Goal: Task Accomplishment & Management: Manage account settings

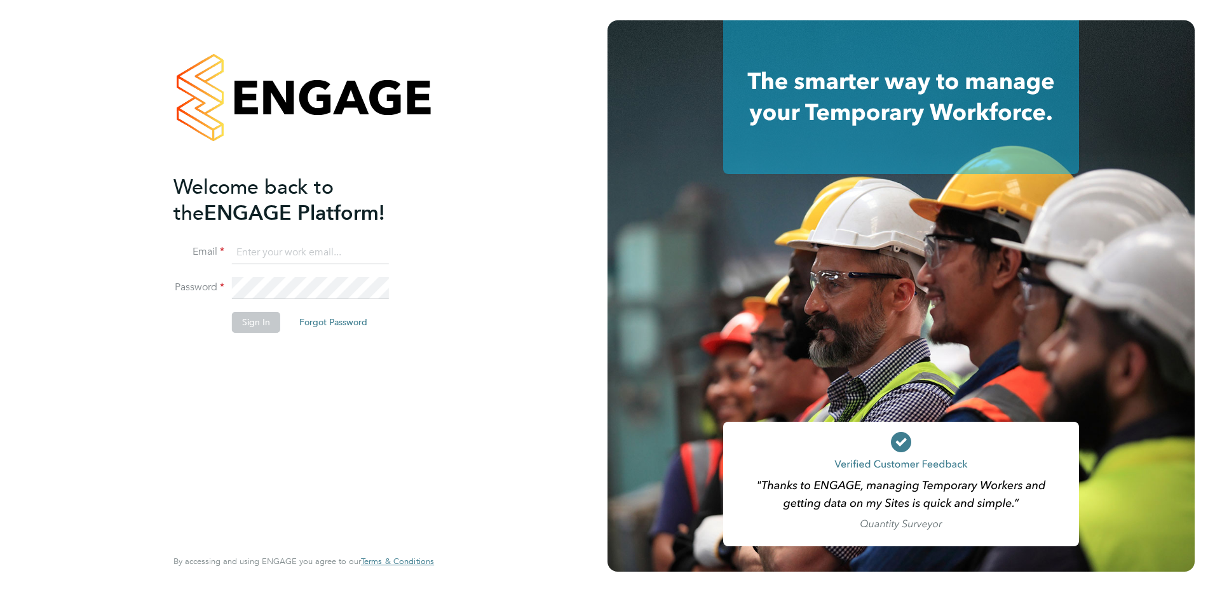
type input "[PERSON_NAME][EMAIL_ADDRESS][DOMAIN_NAME]"
click at [264, 321] on button "Sign In" at bounding box center [256, 322] width 48 height 20
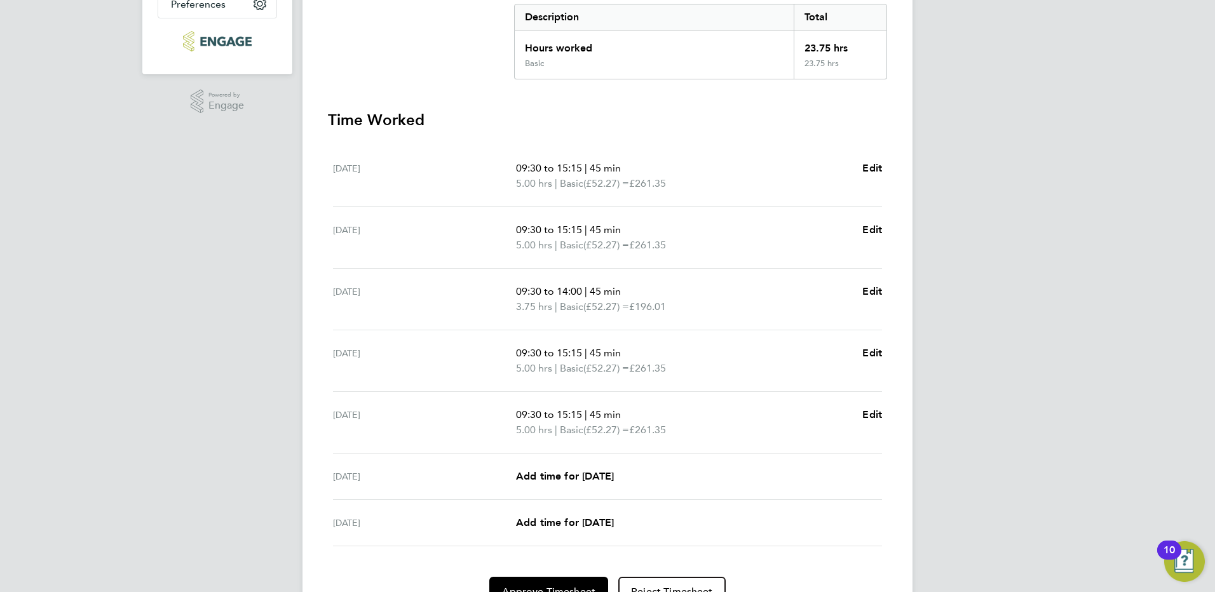
scroll to position [273, 0]
click at [582, 411] on span "09:30 to 15:15" at bounding box center [549, 412] width 66 height 12
click at [579, 411] on span "09:30 to 15:15" at bounding box center [549, 412] width 66 height 12
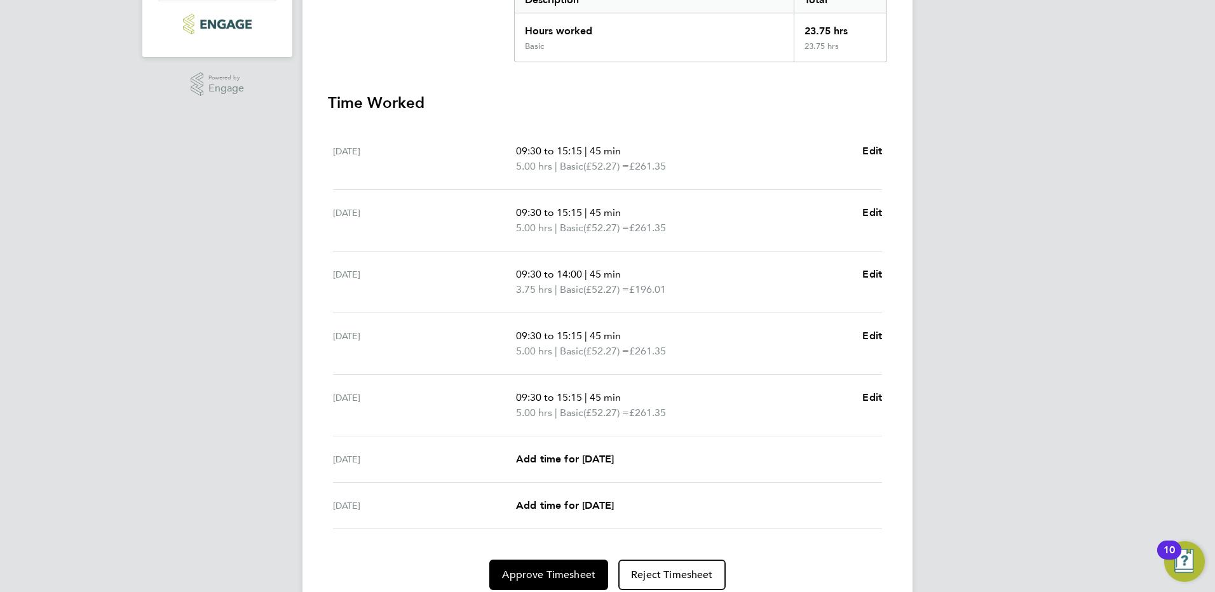
scroll to position [336, 0]
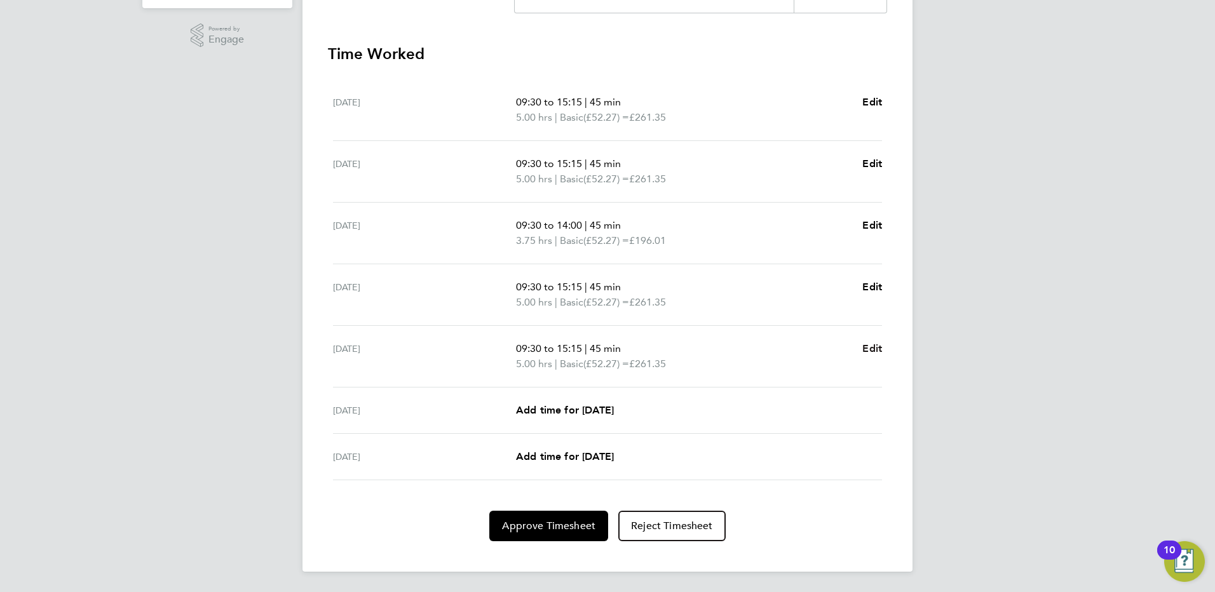
click at [871, 348] on span "Edit" at bounding box center [872, 348] width 20 height 12
select select "45"
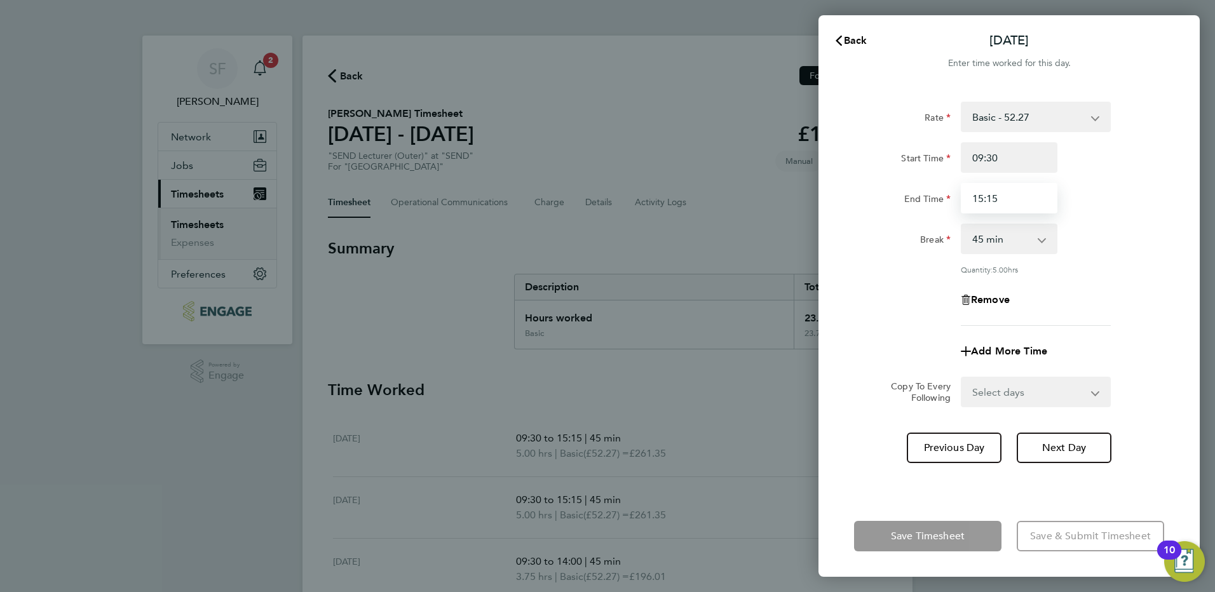
click at [1003, 192] on input "15:15" at bounding box center [1009, 198] width 97 height 30
type input "15:00"
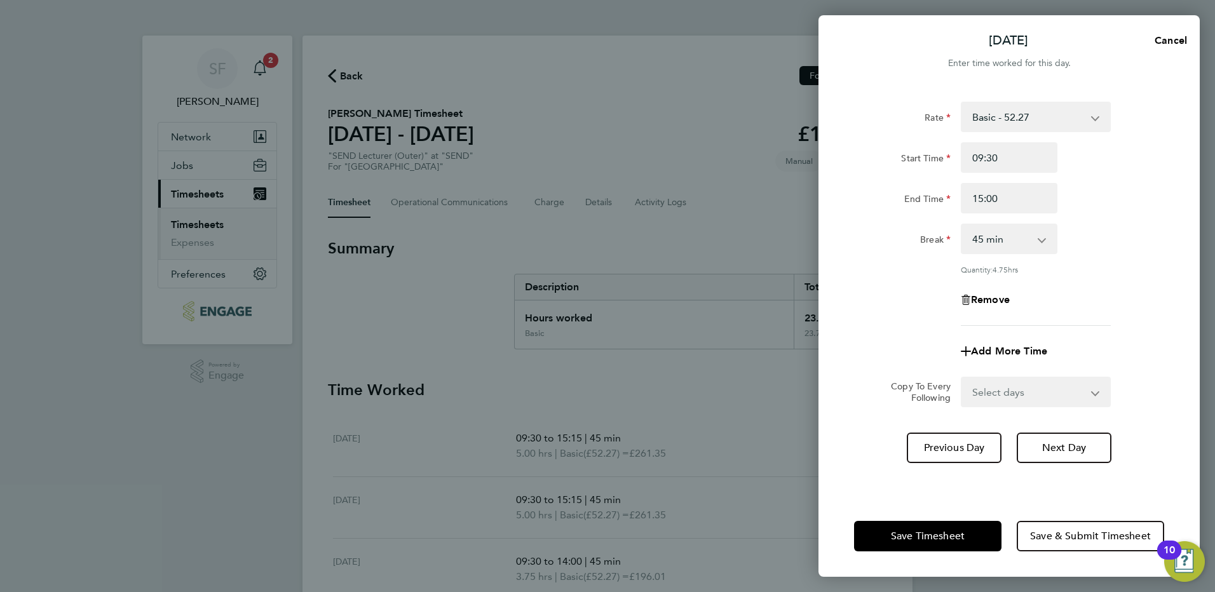
click at [962, 496] on div "Save Timesheet Save & Submit Timesheet" at bounding box center [1008, 536] width 381 height 81
click at [967, 537] on button "Save Timesheet" at bounding box center [927, 536] width 147 height 30
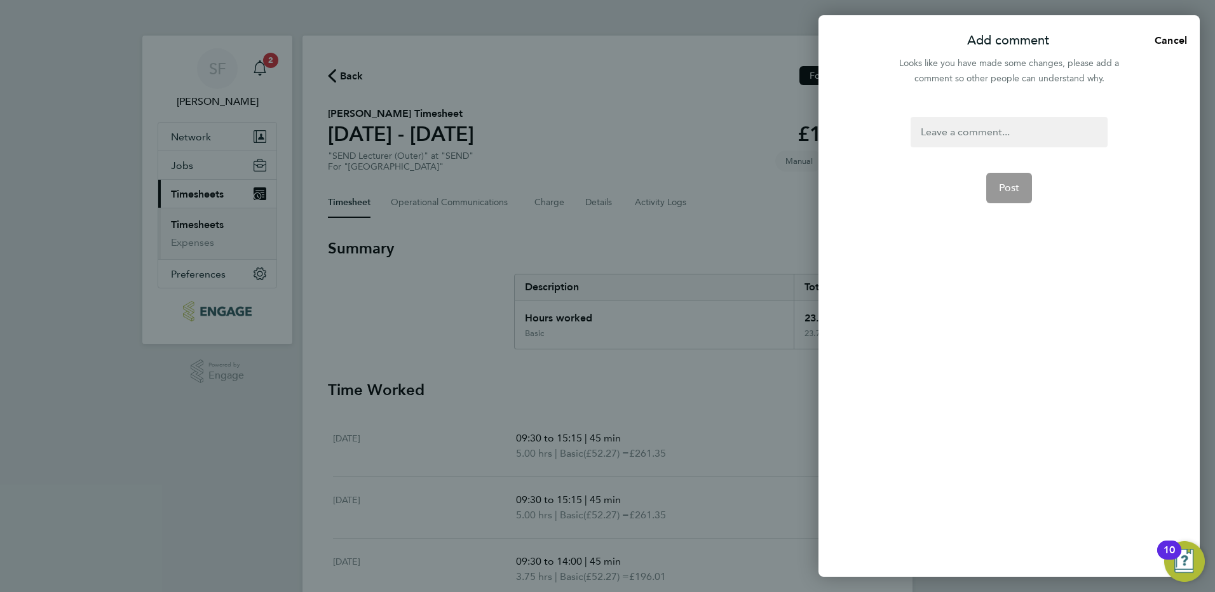
click at [981, 126] on div at bounding box center [1008, 132] width 196 height 30
click at [978, 133] on div at bounding box center [1008, 132] width 196 height 30
click at [1011, 204] on span "Post" at bounding box center [1009, 203] width 21 height 13
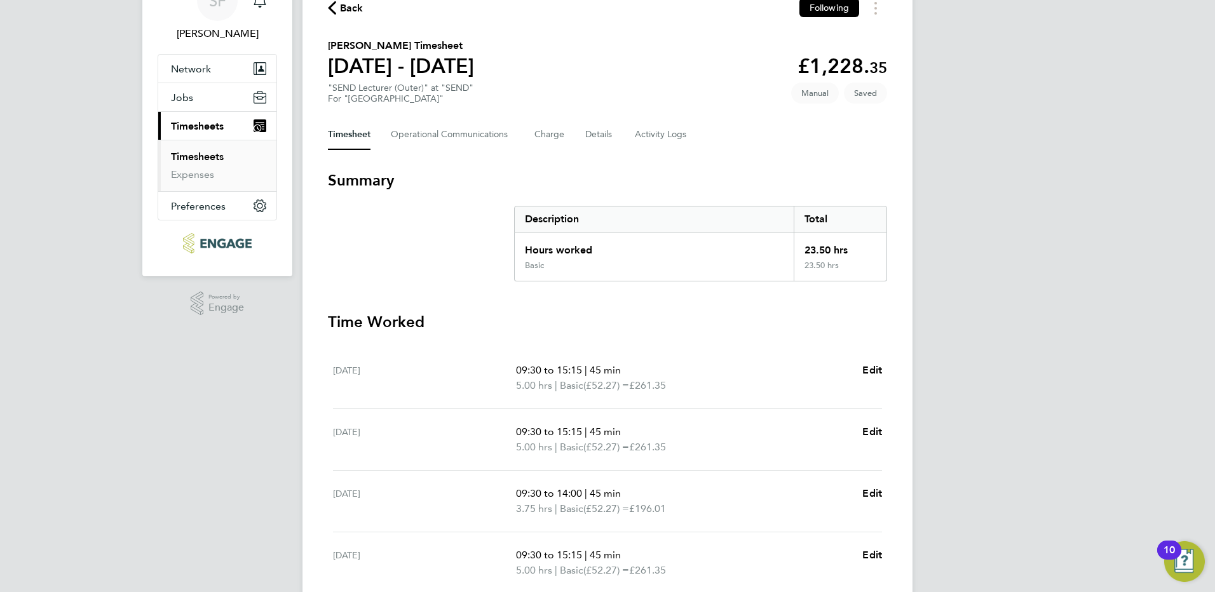
scroll to position [336, 0]
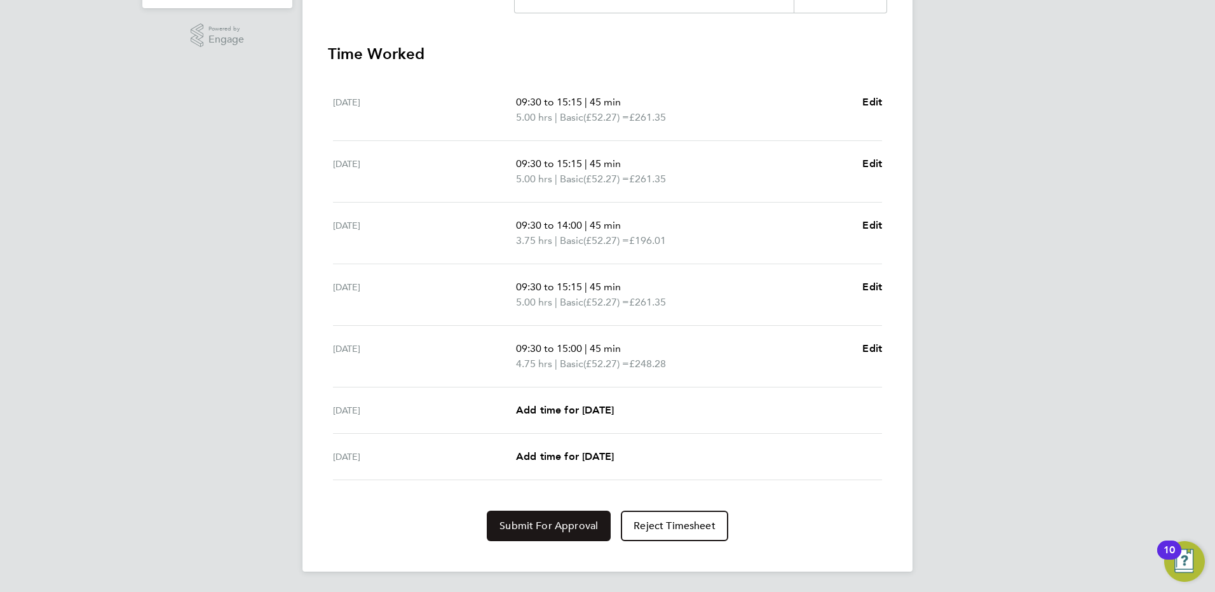
click at [576, 525] on span "Submit For Approval" at bounding box center [548, 526] width 98 height 13
click at [526, 518] on button "Approve Timesheet" at bounding box center [548, 526] width 119 height 30
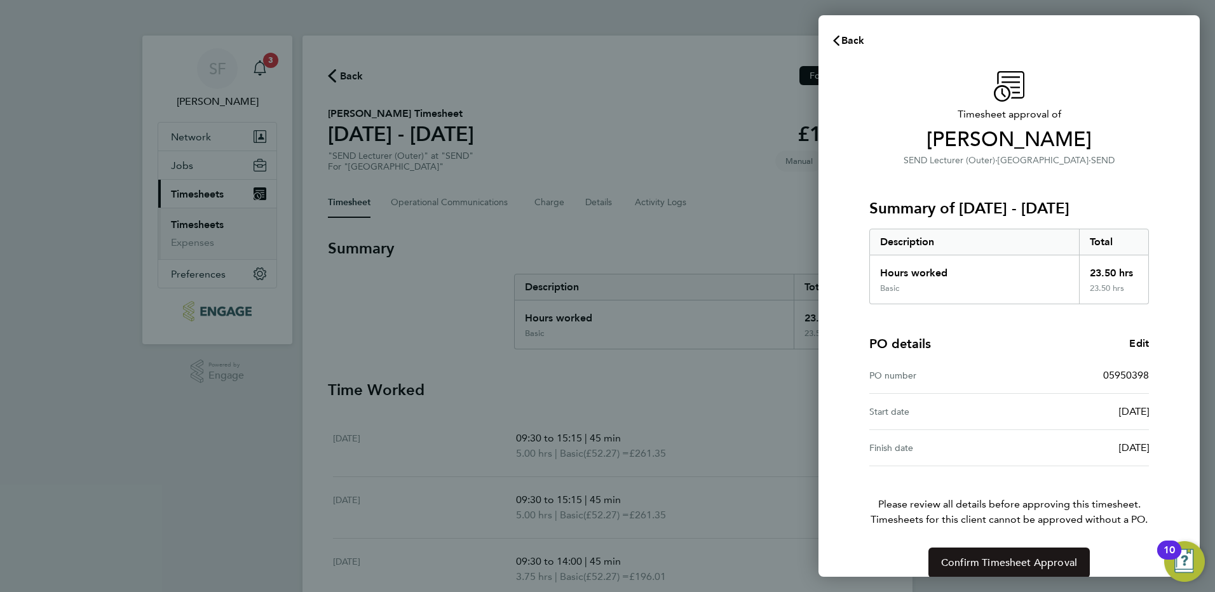
click at [1036, 570] on button "Confirm Timesheet Approval" at bounding box center [1008, 563] width 161 height 30
